Goal: Task Accomplishment & Management: Use online tool/utility

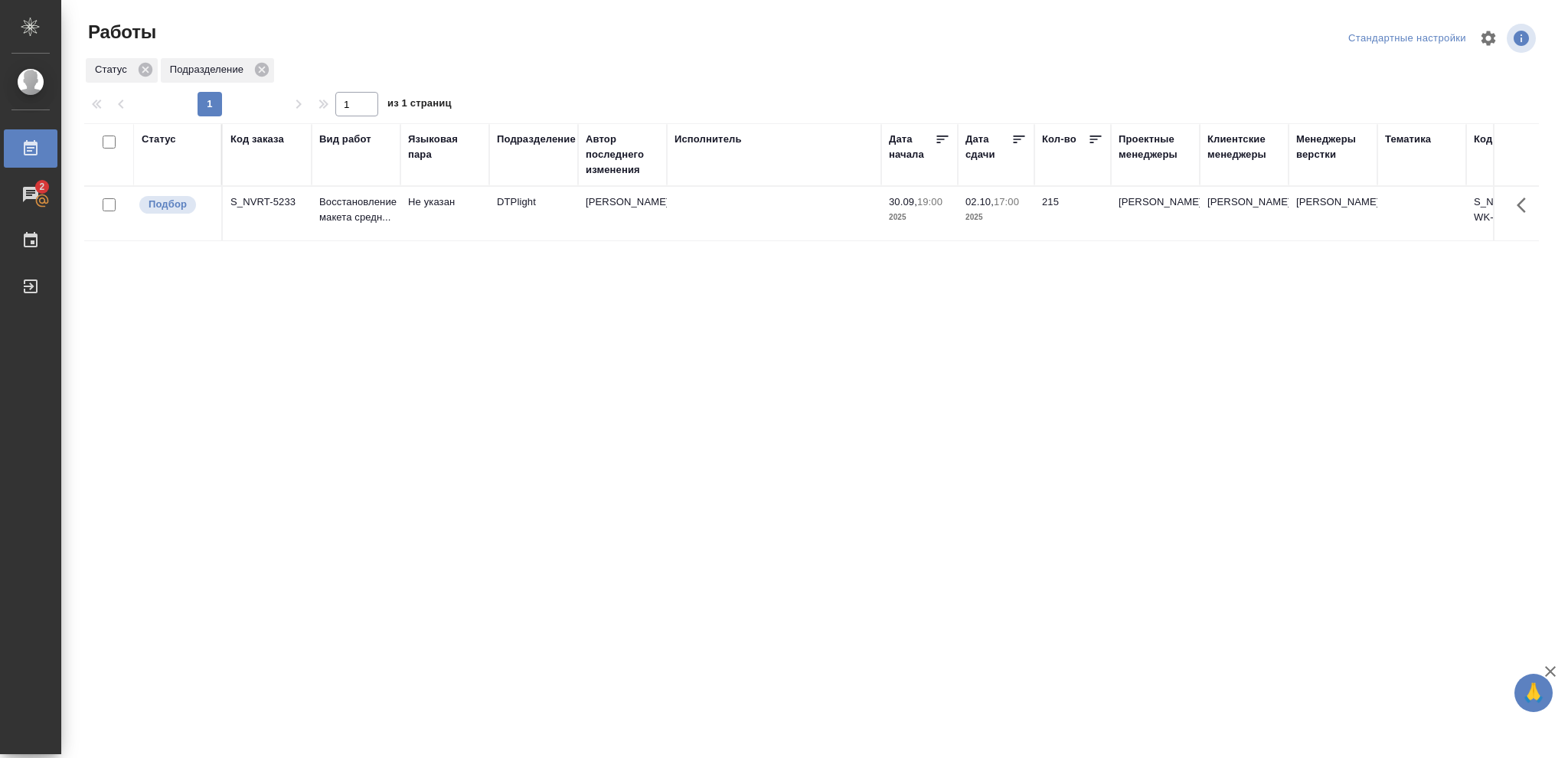
click at [985, 210] on p "2025" at bounding box center [996, 217] width 61 height 16
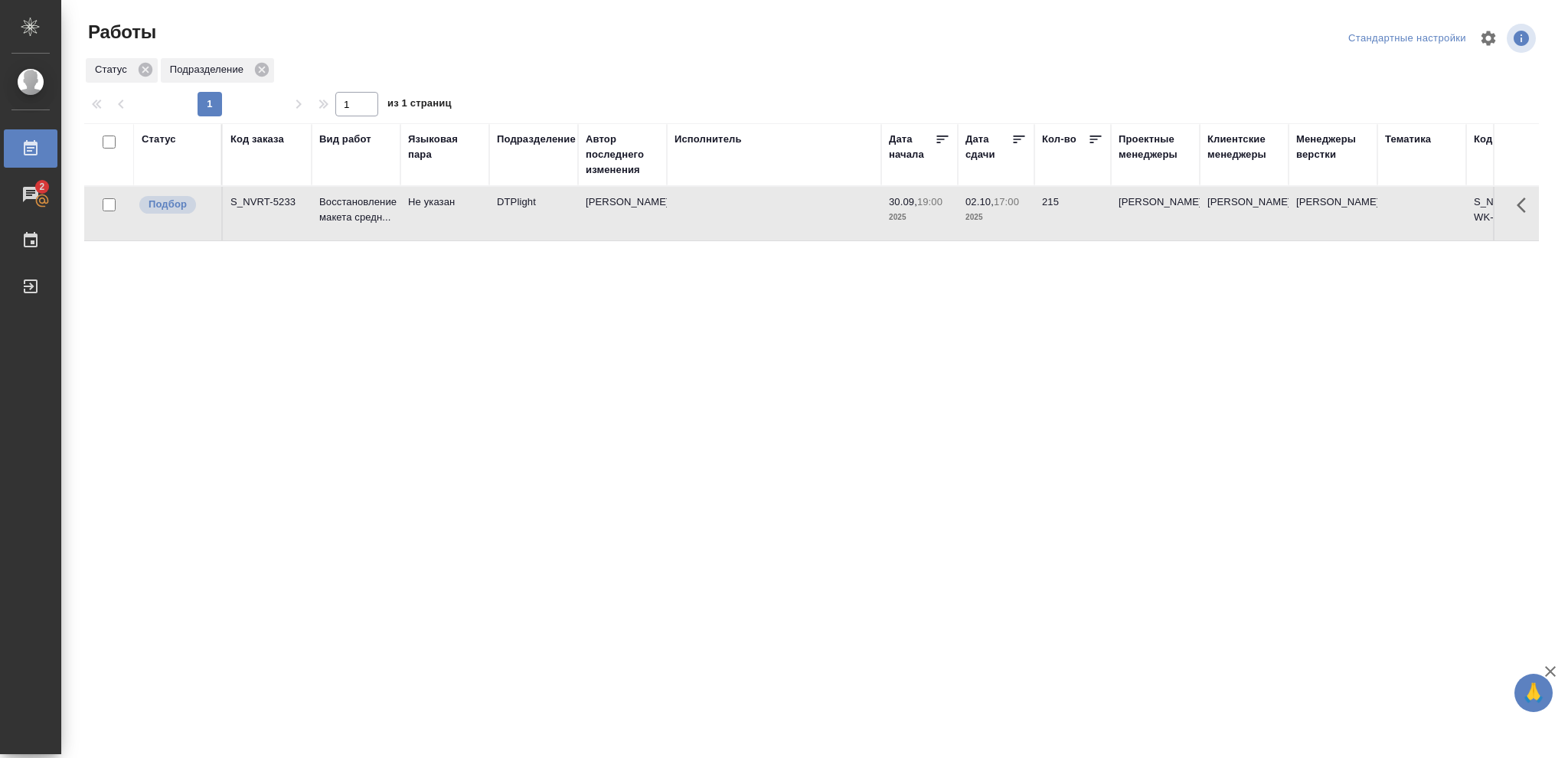
click at [985, 210] on p "2025" at bounding box center [996, 217] width 61 height 16
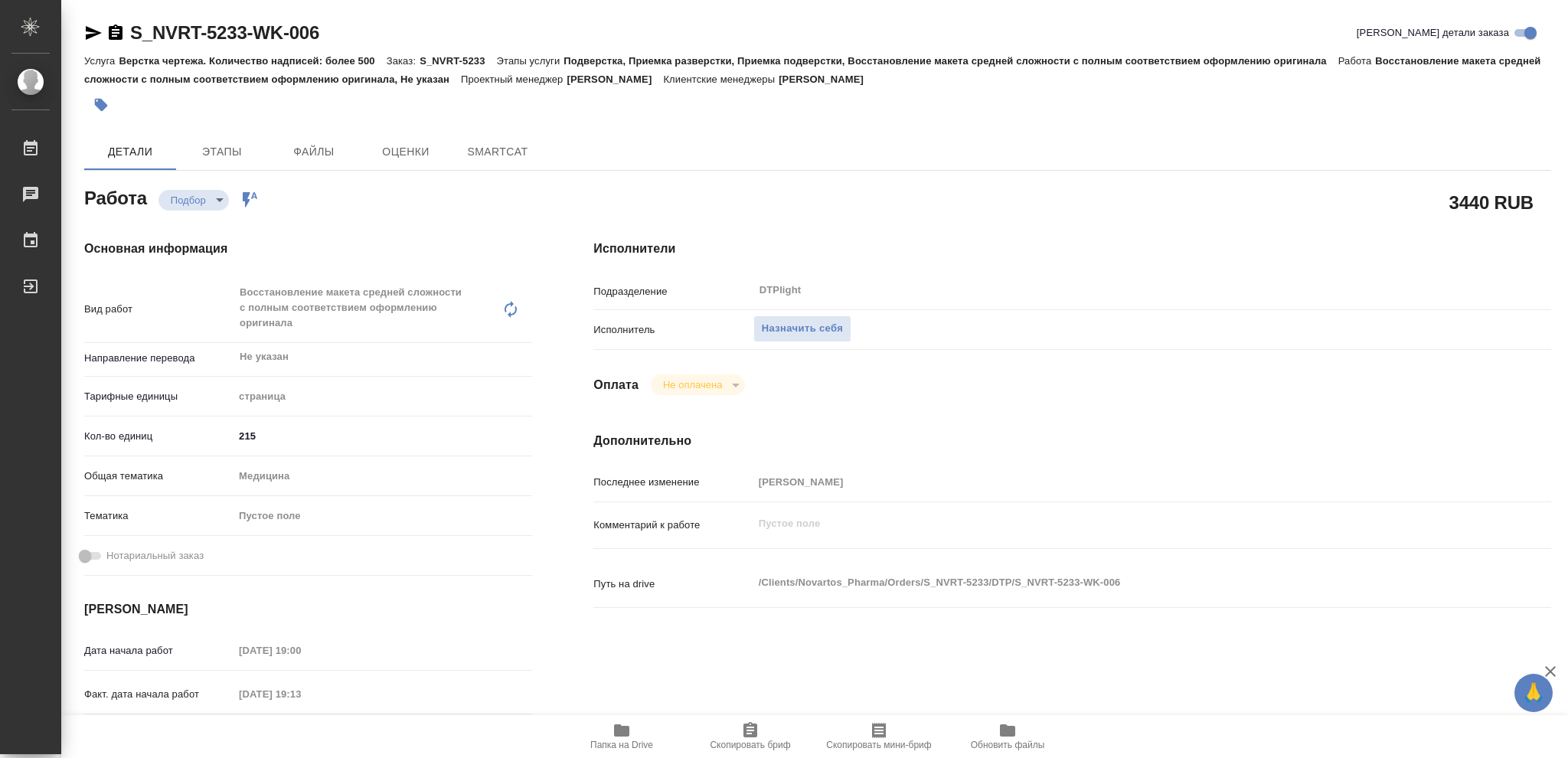
type textarea "x"
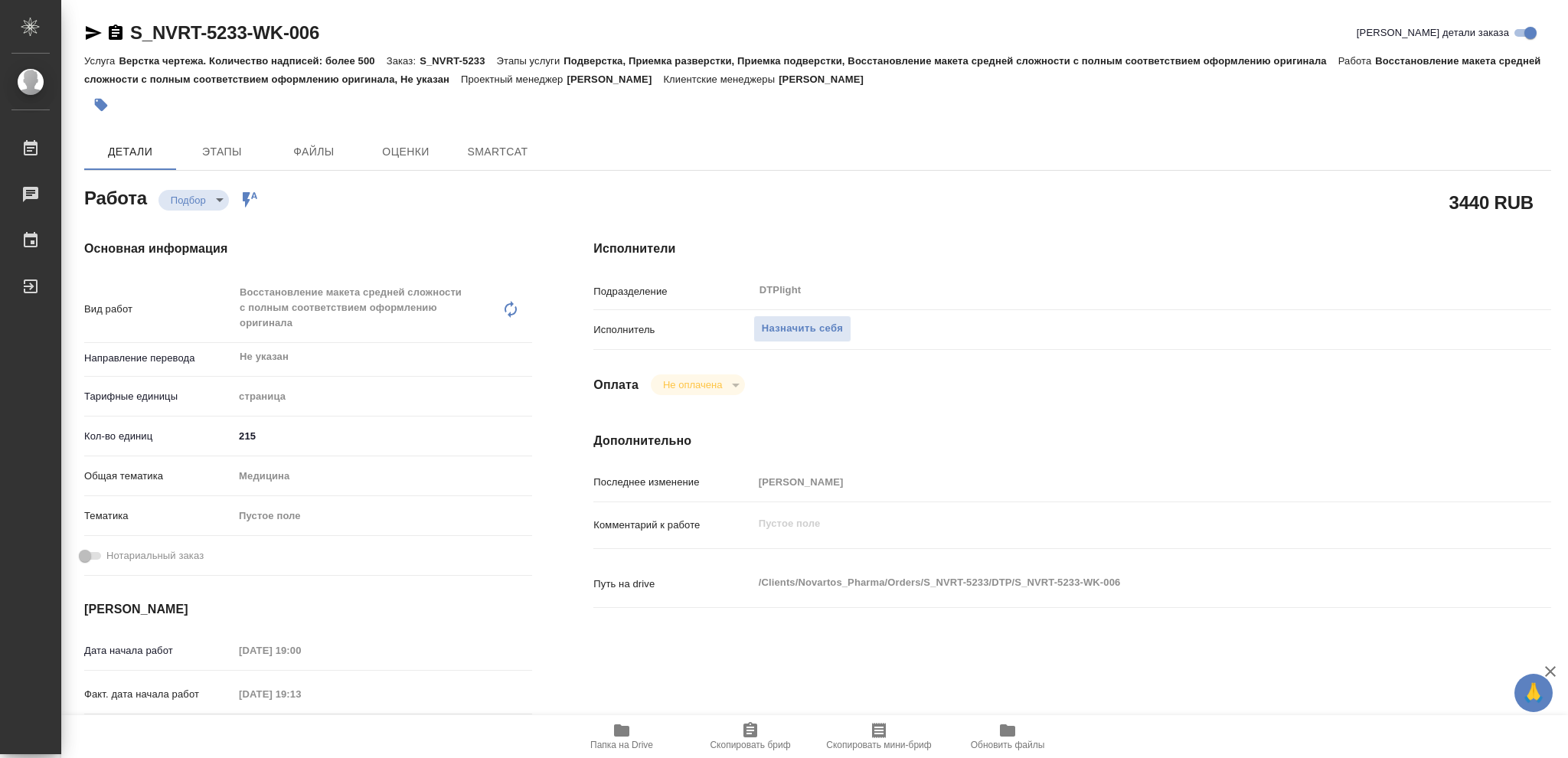
type textarea "x"
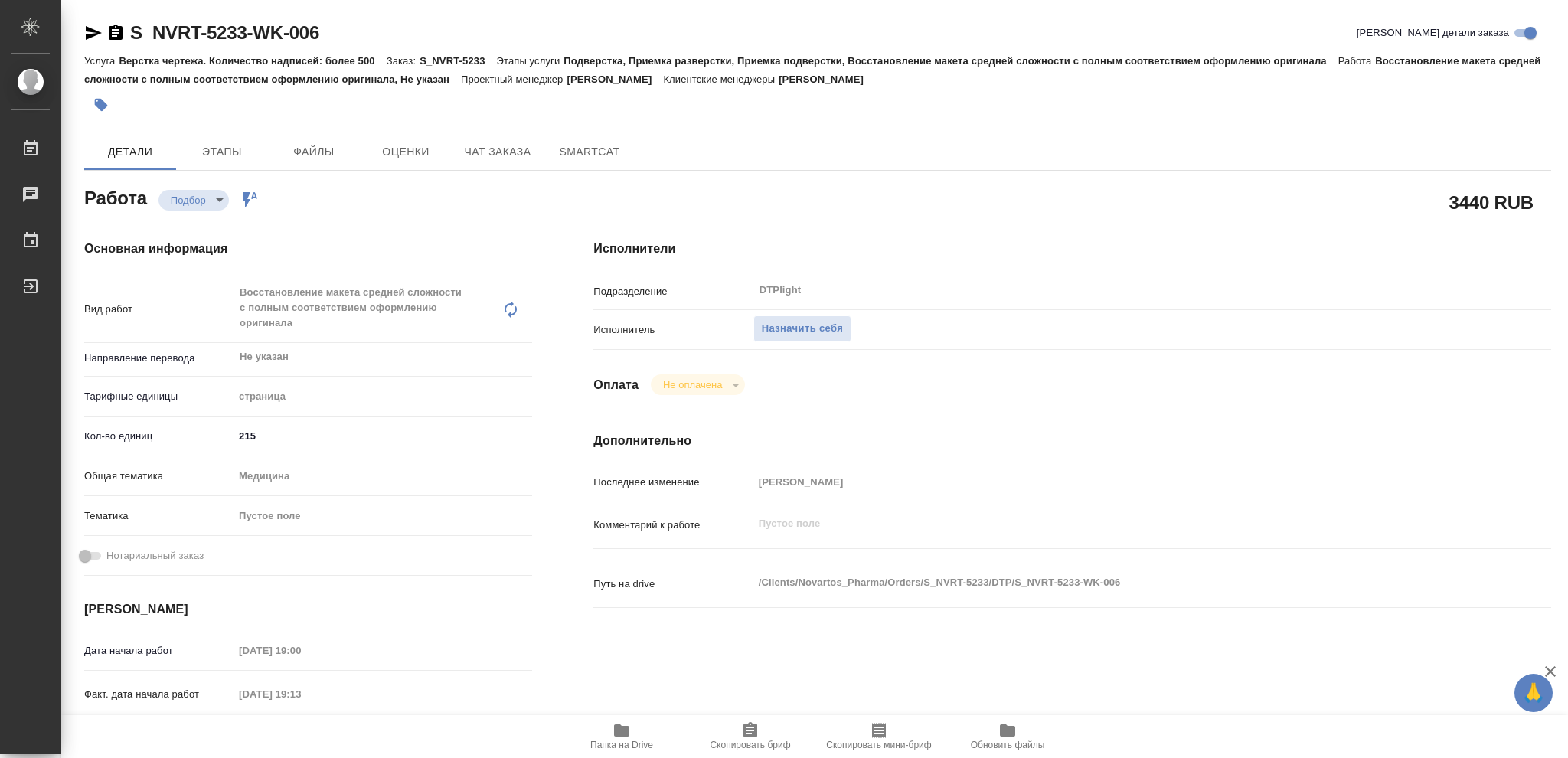
click at [623, 733] on icon "button" at bounding box center [622, 730] width 16 height 12
type textarea "x"
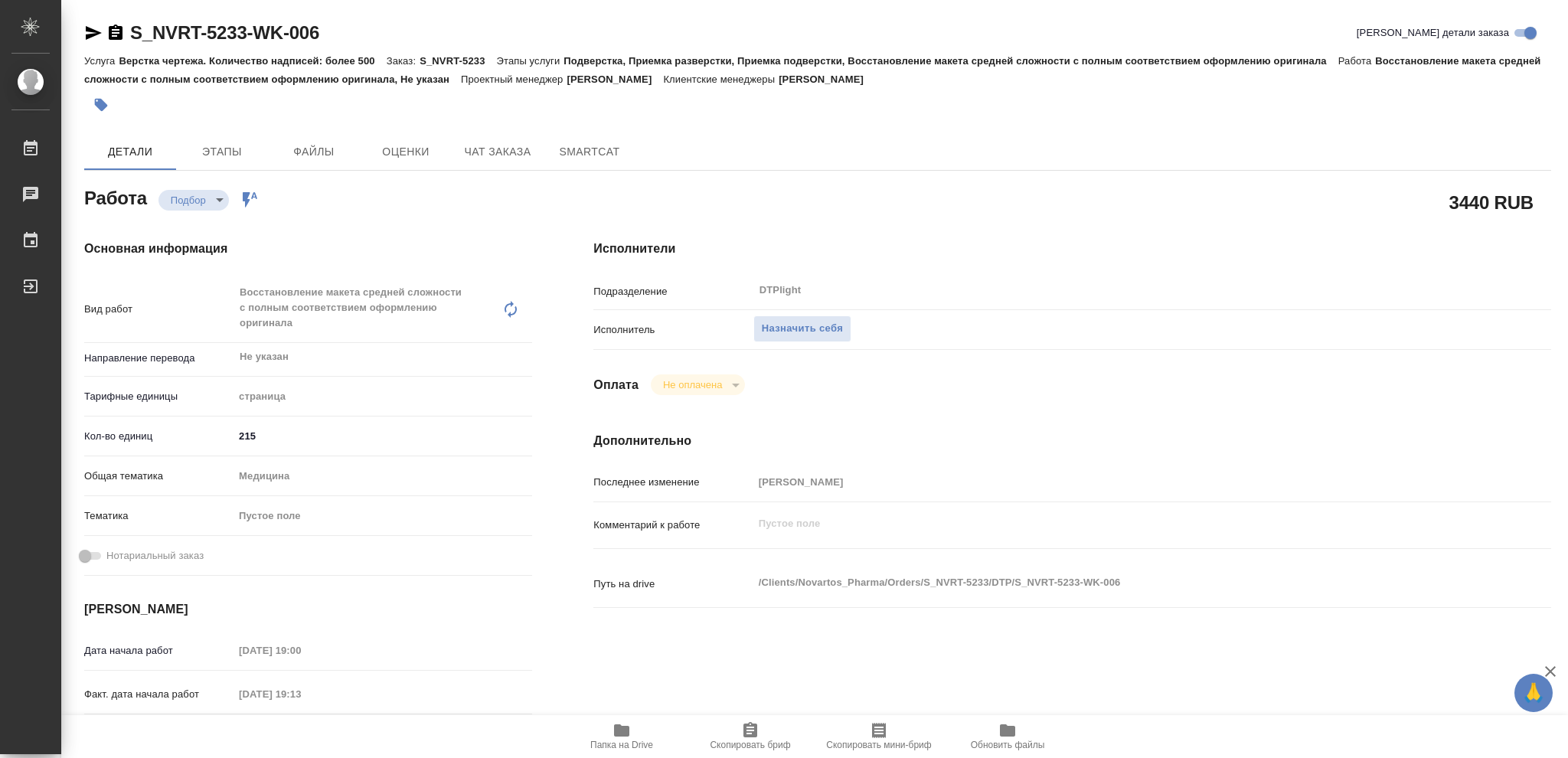
type textarea "x"
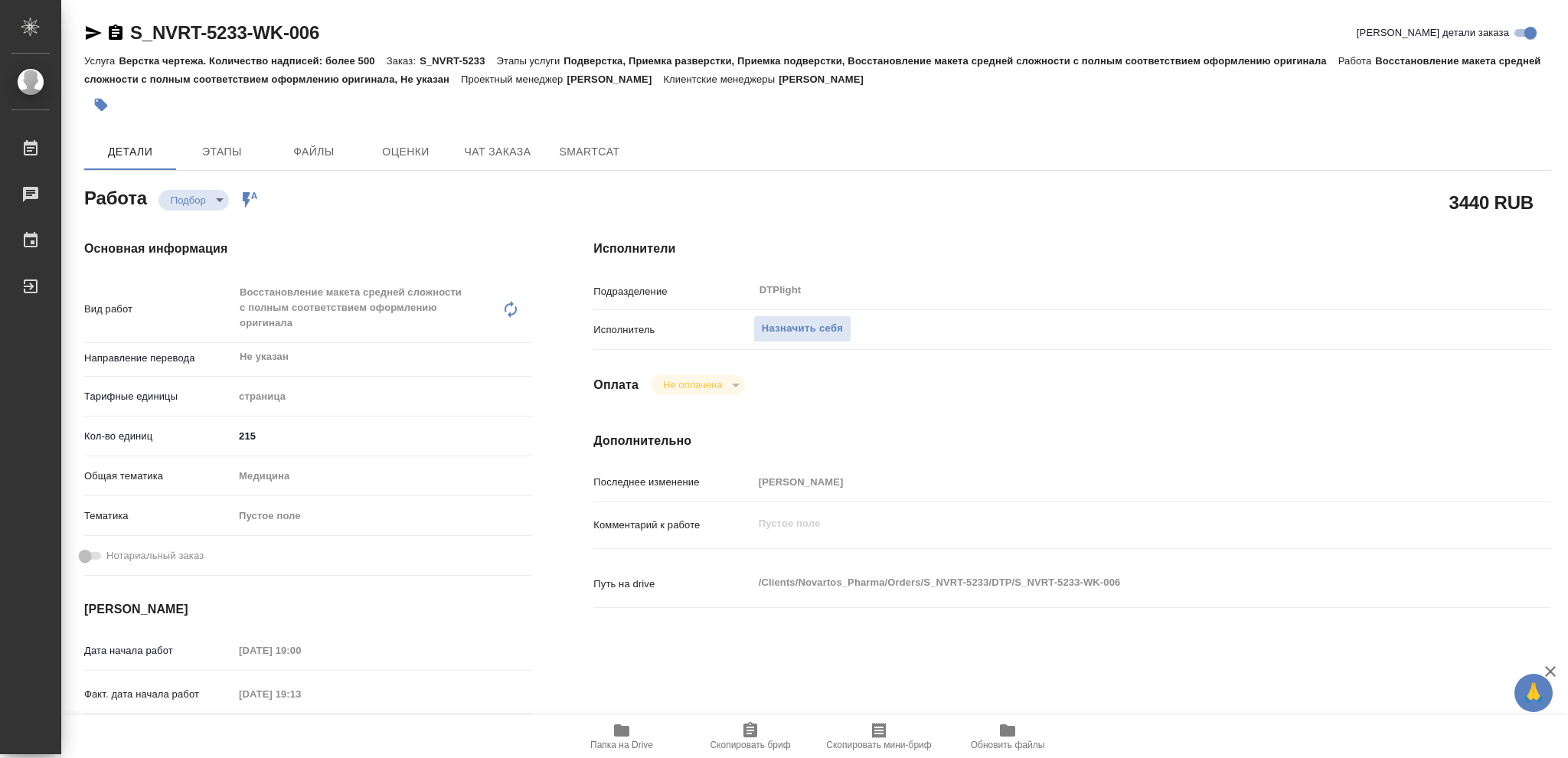
type textarea "x"
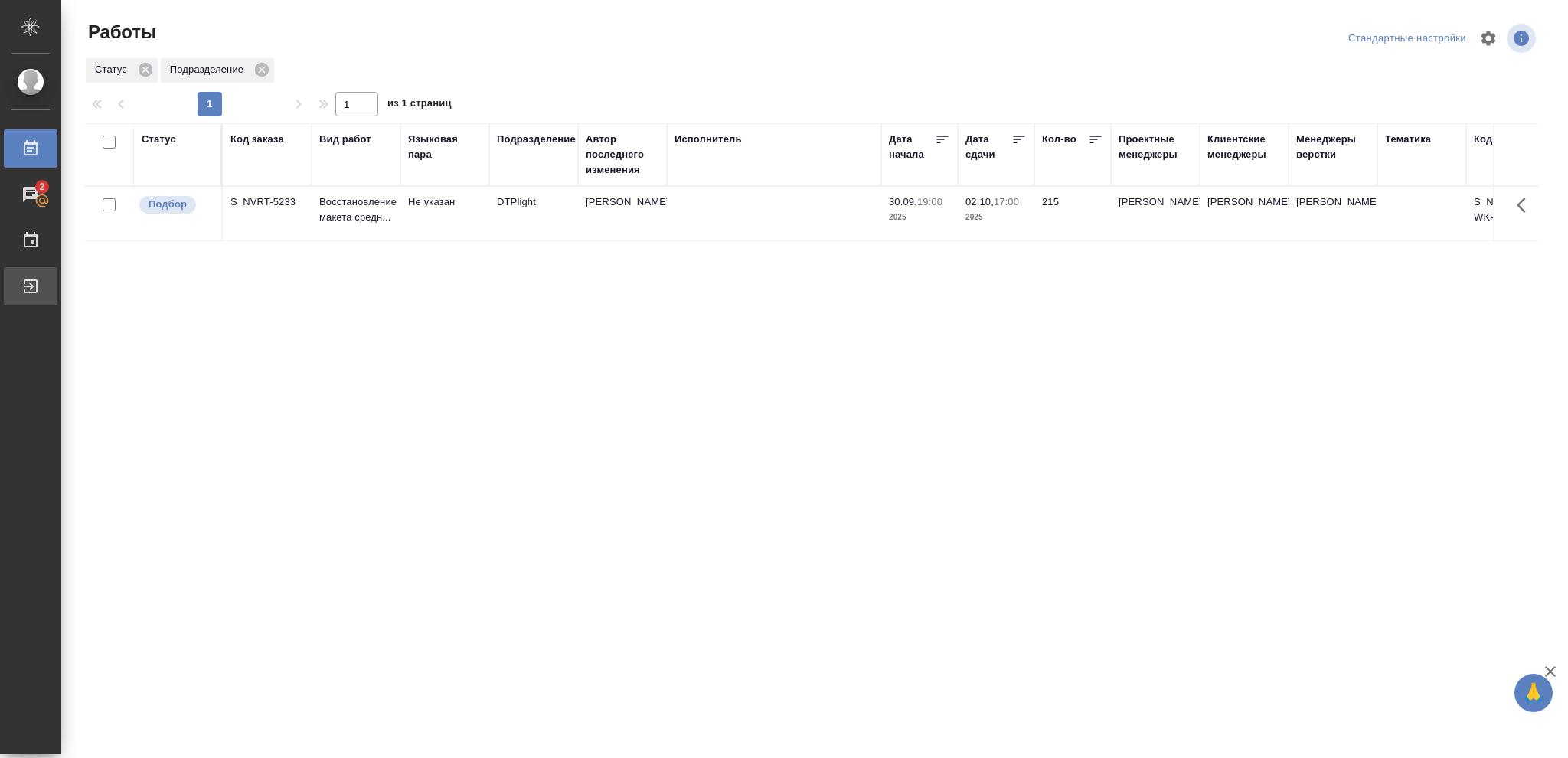
click at [30, 279] on div "Выйти" at bounding box center [11, 287] width 38 height 23
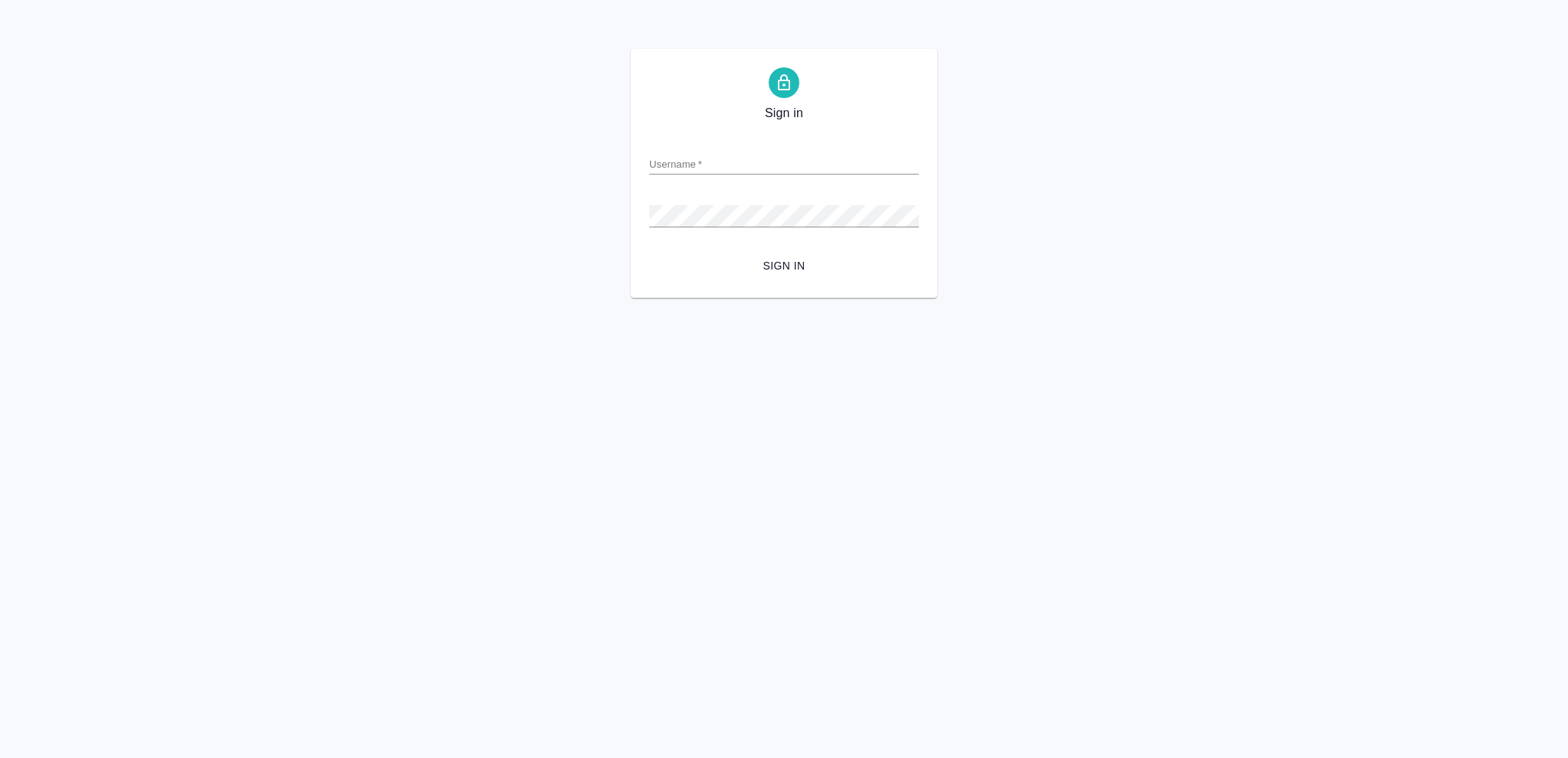
drag, startPoint x: 0, startPoint y: 0, endPoint x: 720, endPoint y: 161, distance: 737.8
click at [720, 161] on input "Username   *" at bounding box center [784, 164] width 269 height 22
type input "o.vasileva@awatera.com"
click at [782, 264] on span "Sign in" at bounding box center [784, 266] width 245 height 19
